Goal: Task Accomplishment & Management: Manage account settings

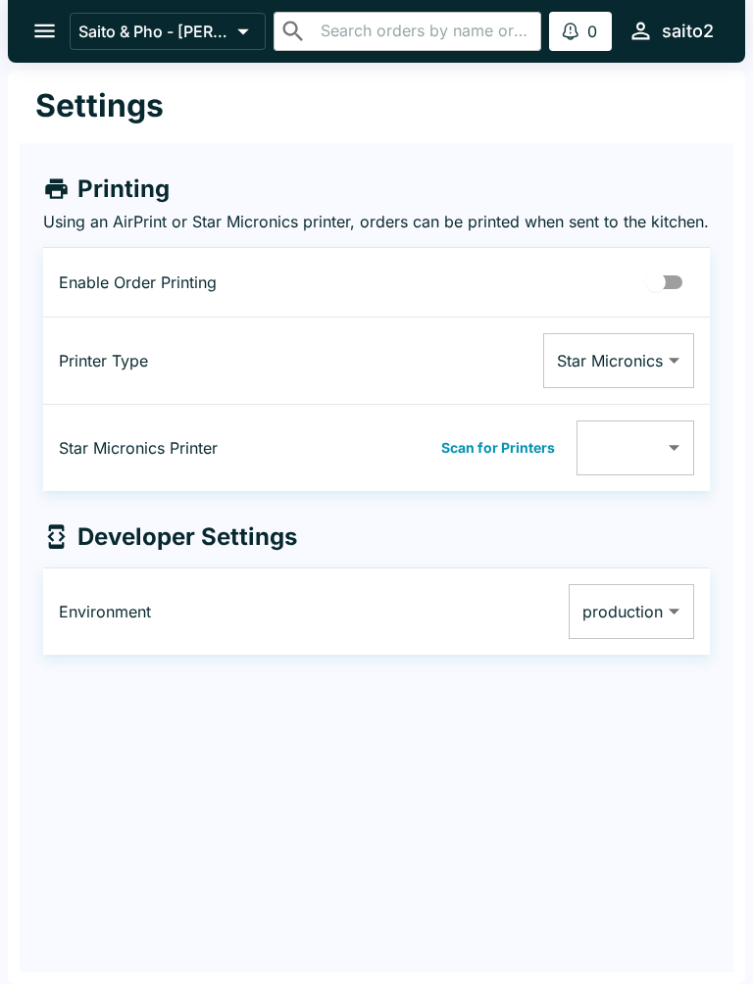
click at [31, 24] on icon "open drawer" at bounding box center [44, 31] width 26 height 26
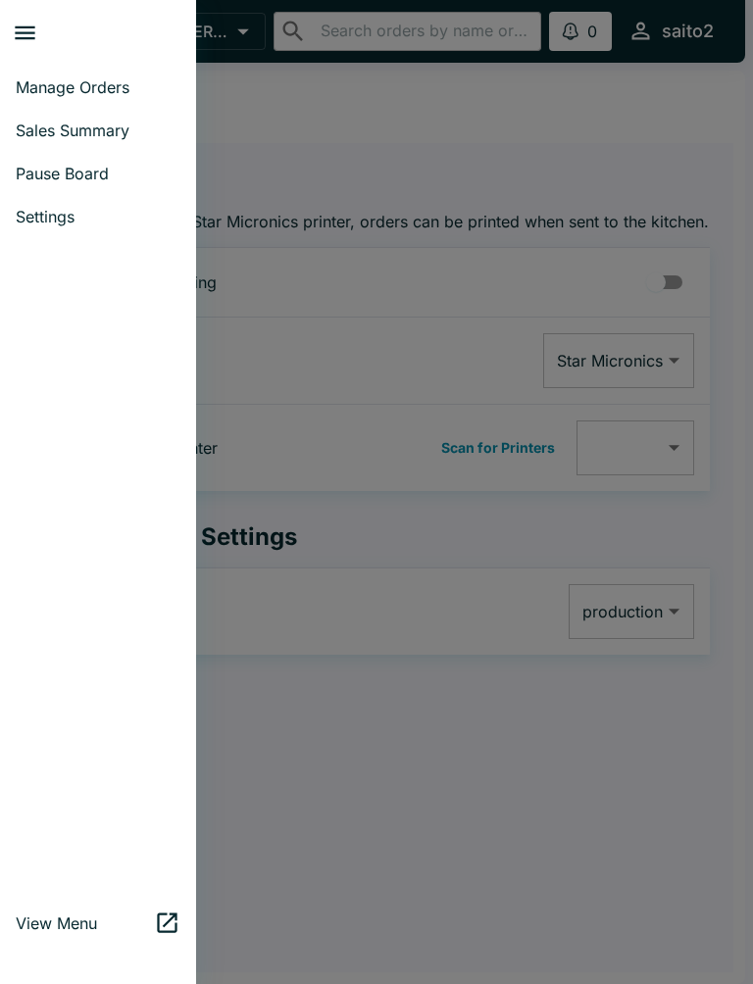
click at [6, 19] on button "close drawer" at bounding box center [25, 33] width 50 height 50
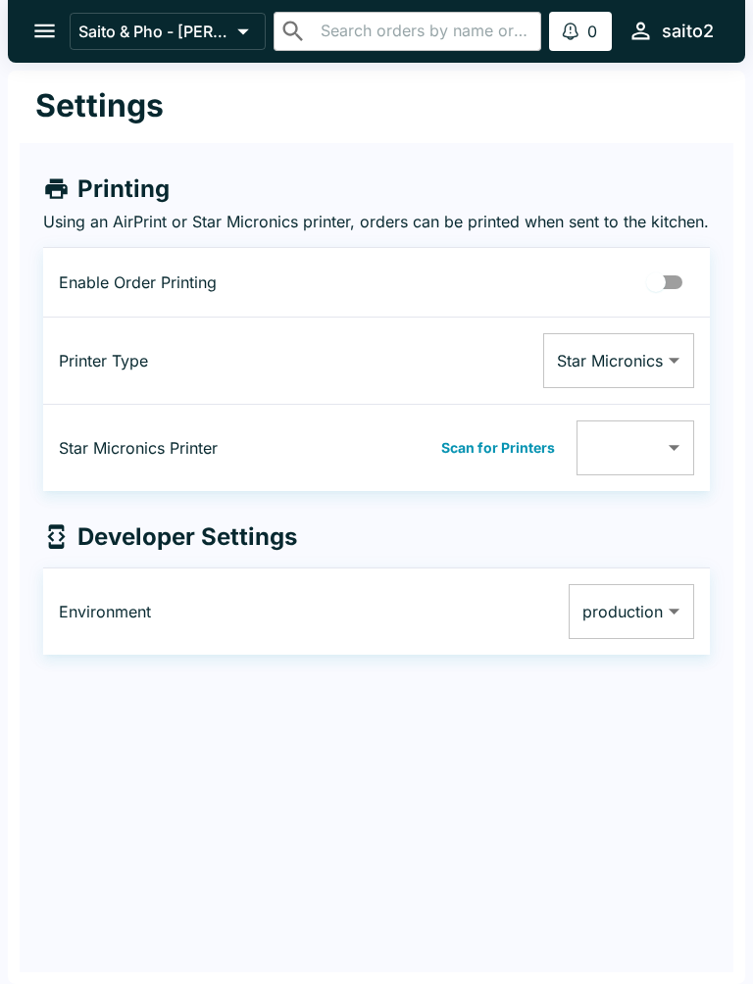
click at [201, 20] on button "Saito & Pho - [PERSON_NAME]" at bounding box center [168, 31] width 196 height 37
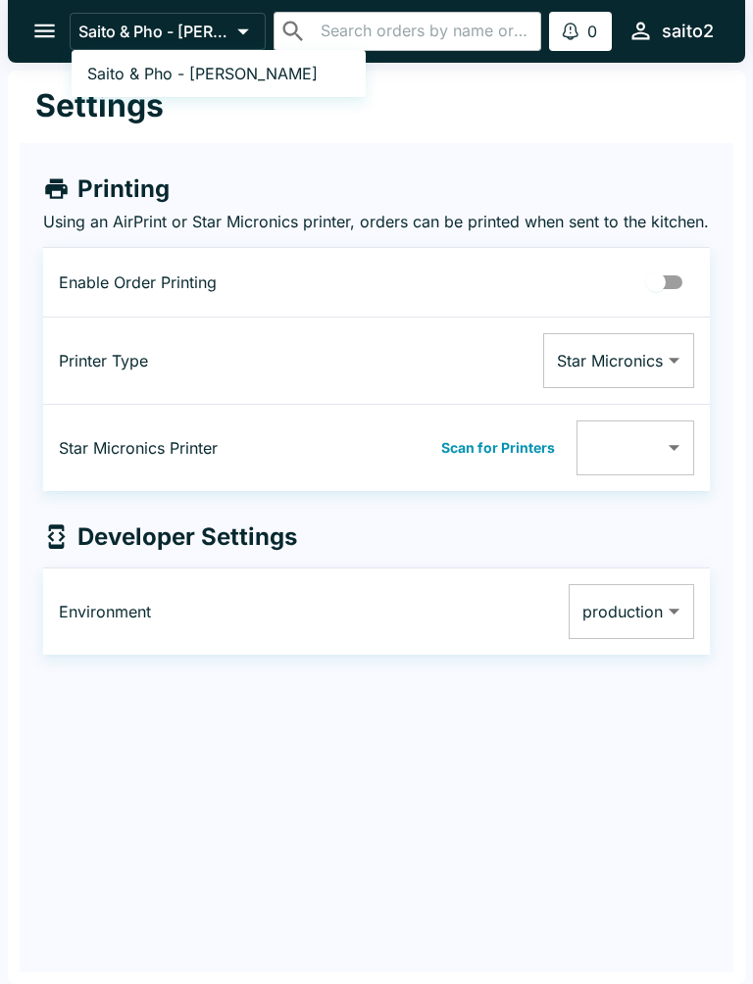
click at [199, 69] on span "Saito & Pho - [PERSON_NAME]" at bounding box center [202, 74] width 230 height 20
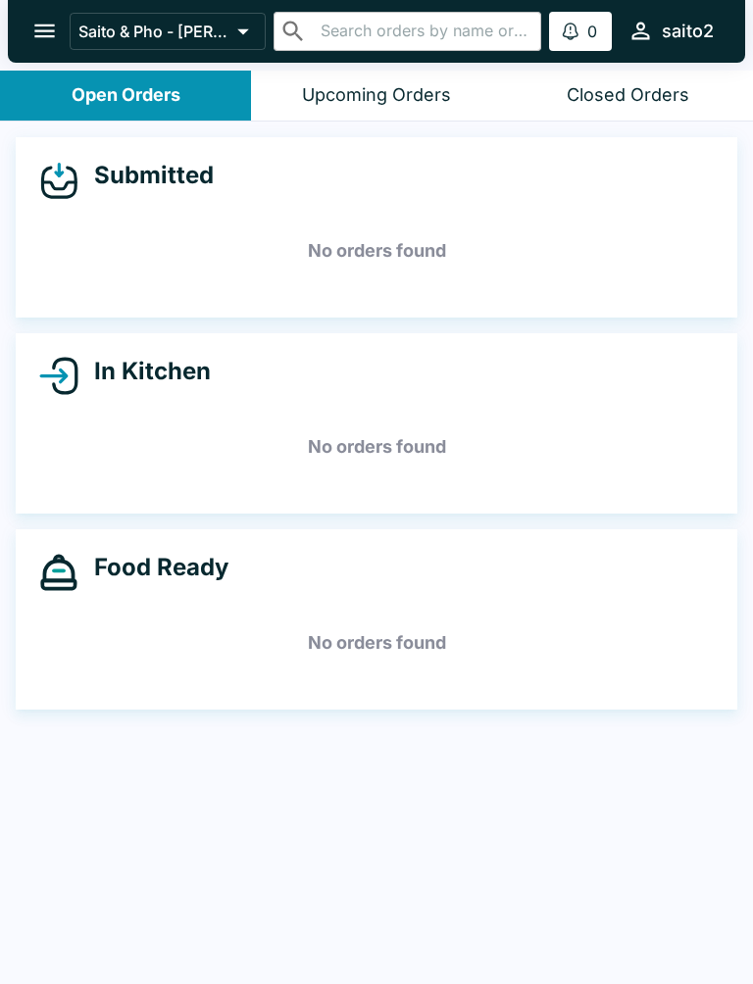
click at [39, 25] on icon "open drawer" at bounding box center [44, 32] width 21 height 14
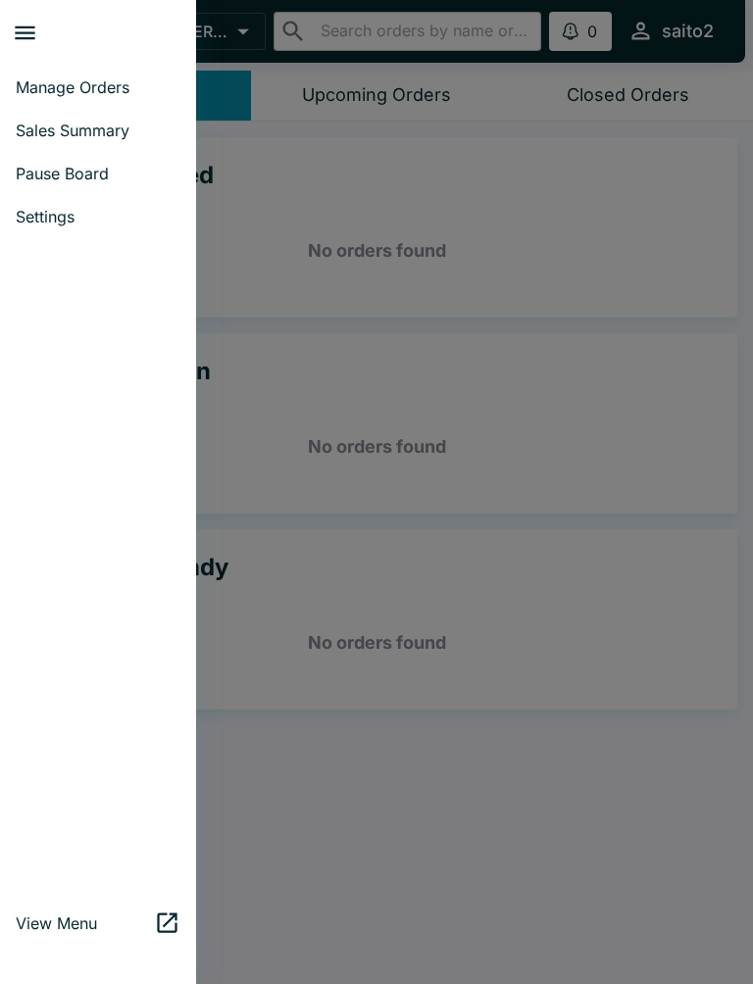
click at [109, 166] on span "Pause Board" at bounding box center [98, 174] width 165 height 20
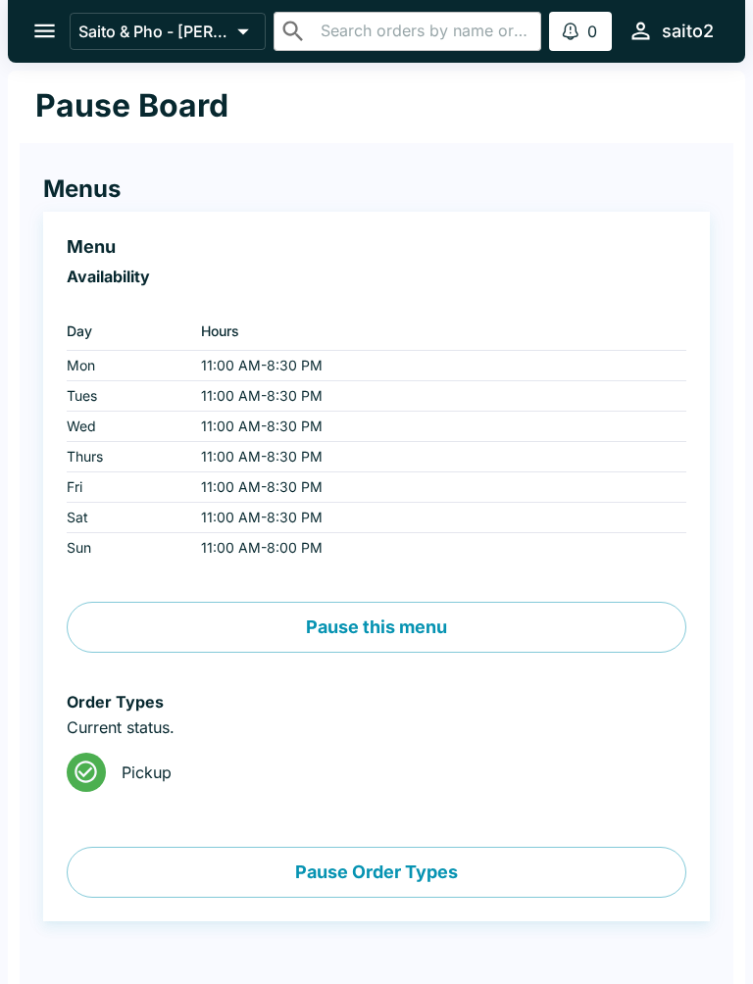
click at [502, 616] on button "Pause this menu" at bounding box center [377, 627] width 620 height 51
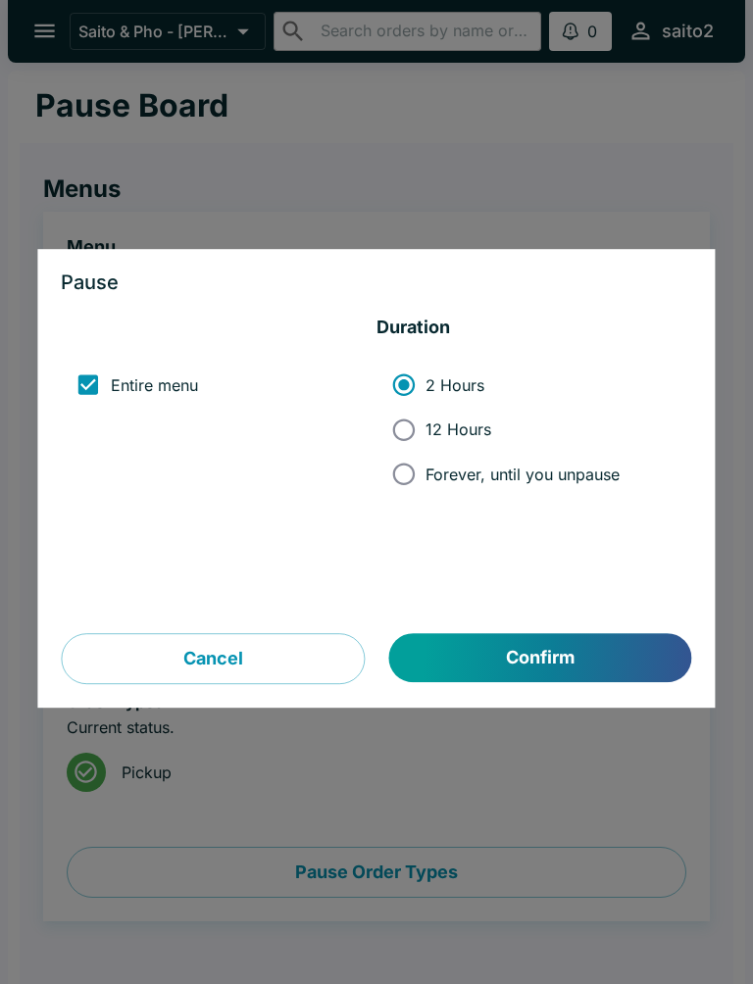
click at [275, 657] on button "Cancel" at bounding box center [213, 658] width 304 height 51
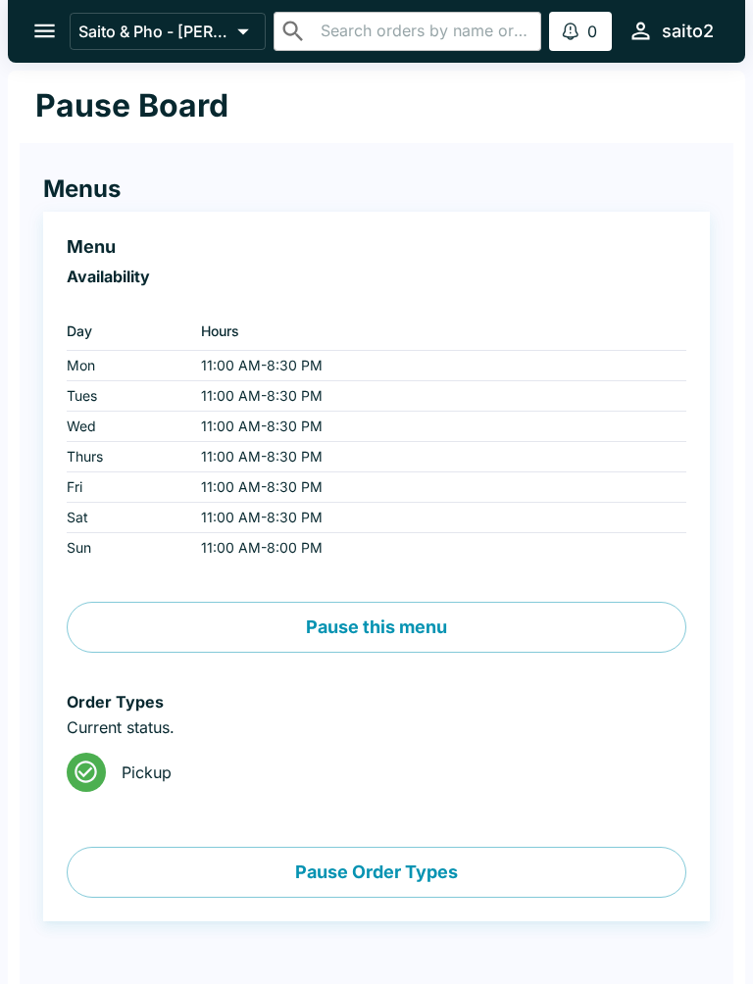
click at [27, 26] on button "open drawer" at bounding box center [45, 31] width 50 height 50
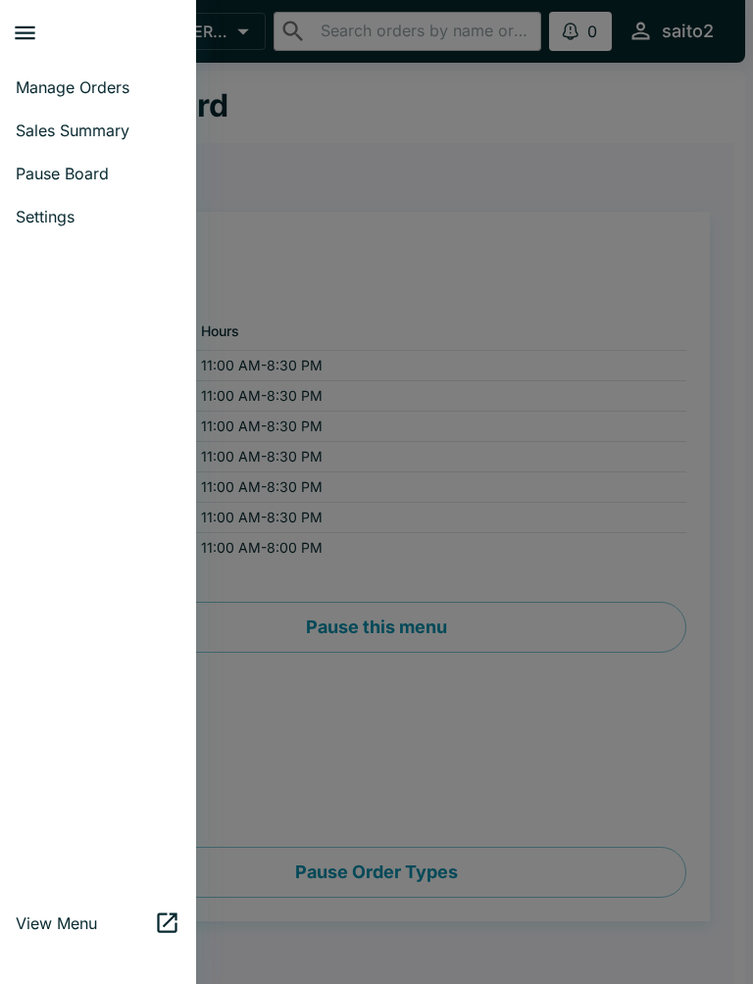
click at [108, 79] on span "Manage Orders" at bounding box center [98, 87] width 165 height 20
